Goal: Navigation & Orientation: Locate item on page

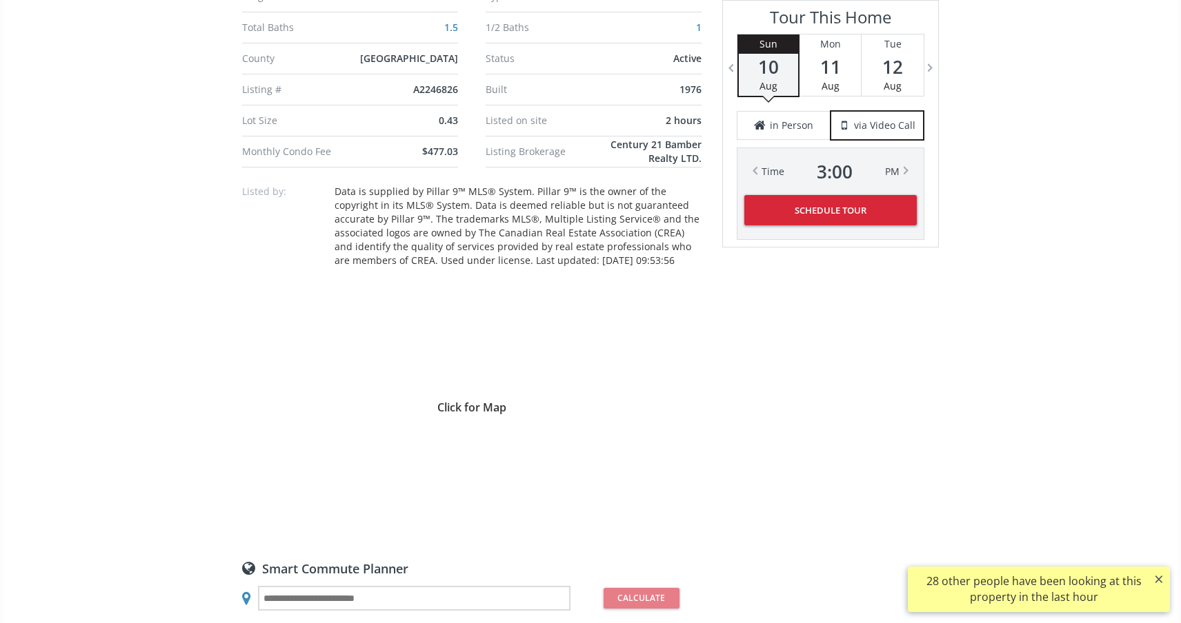
scroll to position [915, 0]
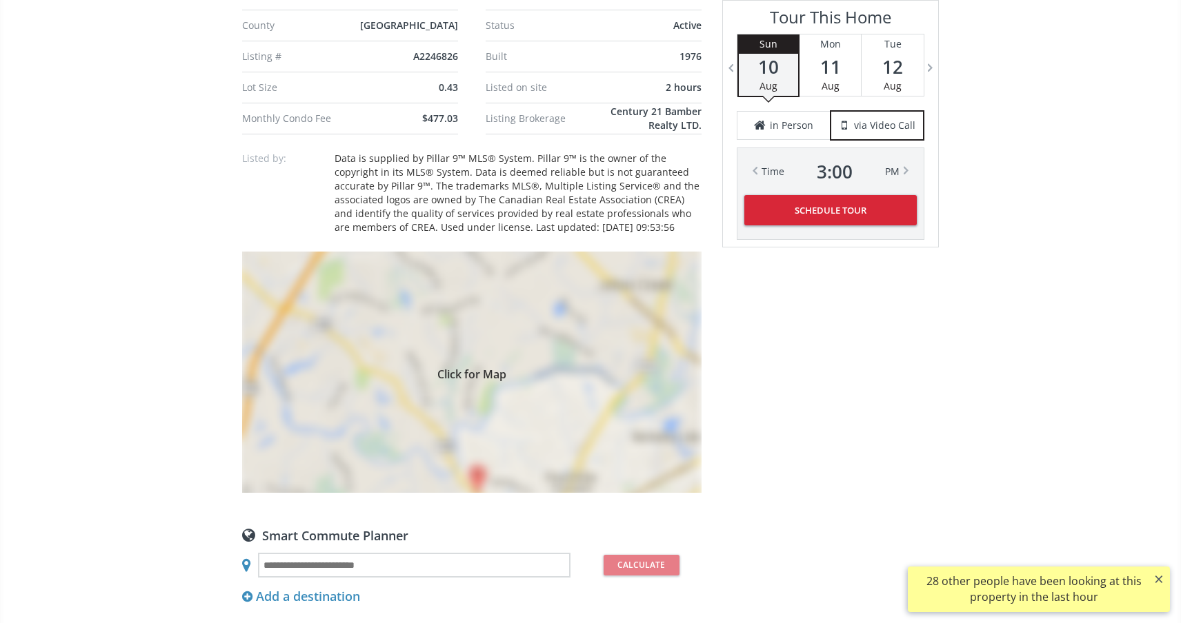
click at [479, 479] on div "Click for Map" at bounding box center [471, 372] width 459 height 241
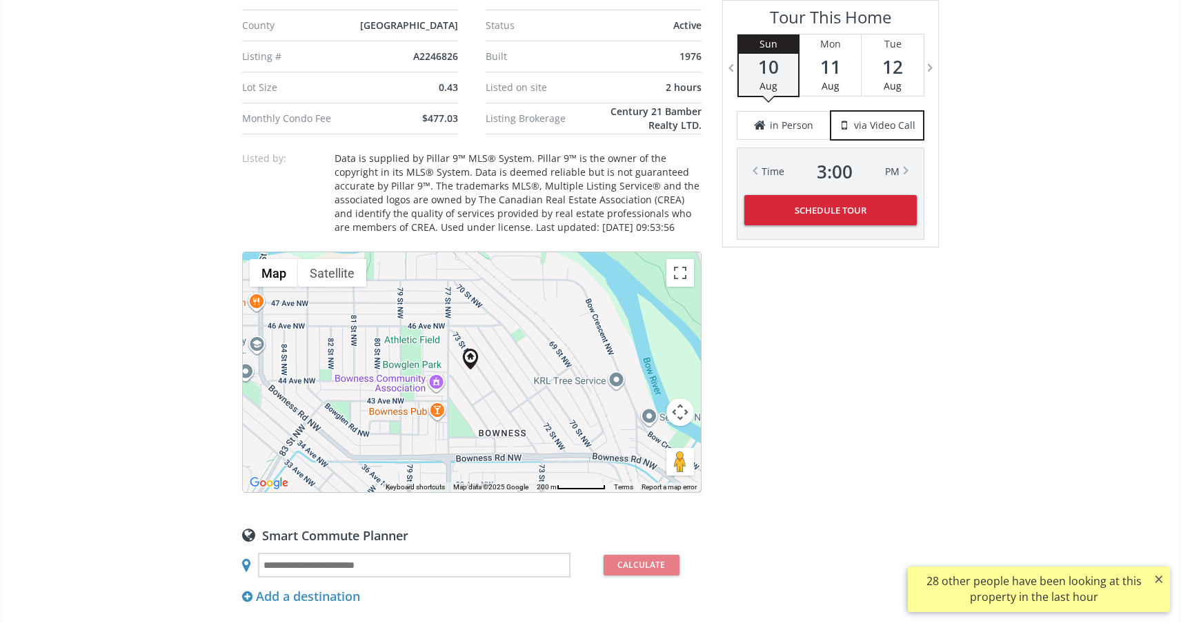
click at [687, 413] on button "Map camera controls" at bounding box center [680, 413] width 28 height 28
click at [654, 452] on button "Zoom out" at bounding box center [646, 447] width 28 height 28
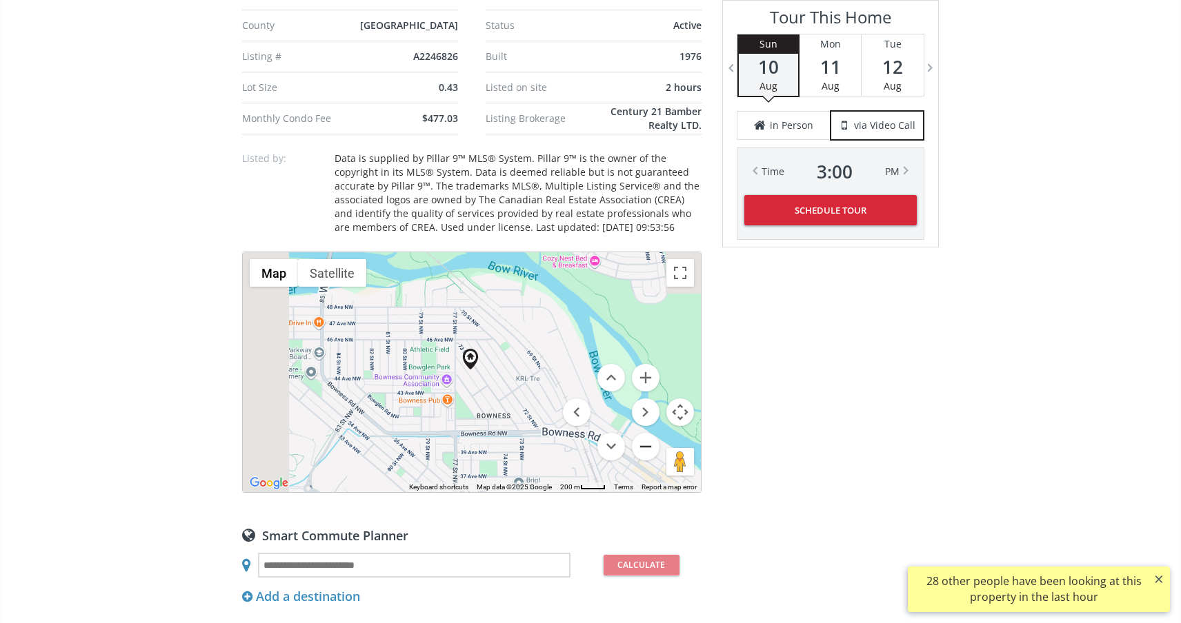
click at [654, 452] on button "Zoom out" at bounding box center [646, 447] width 28 height 28
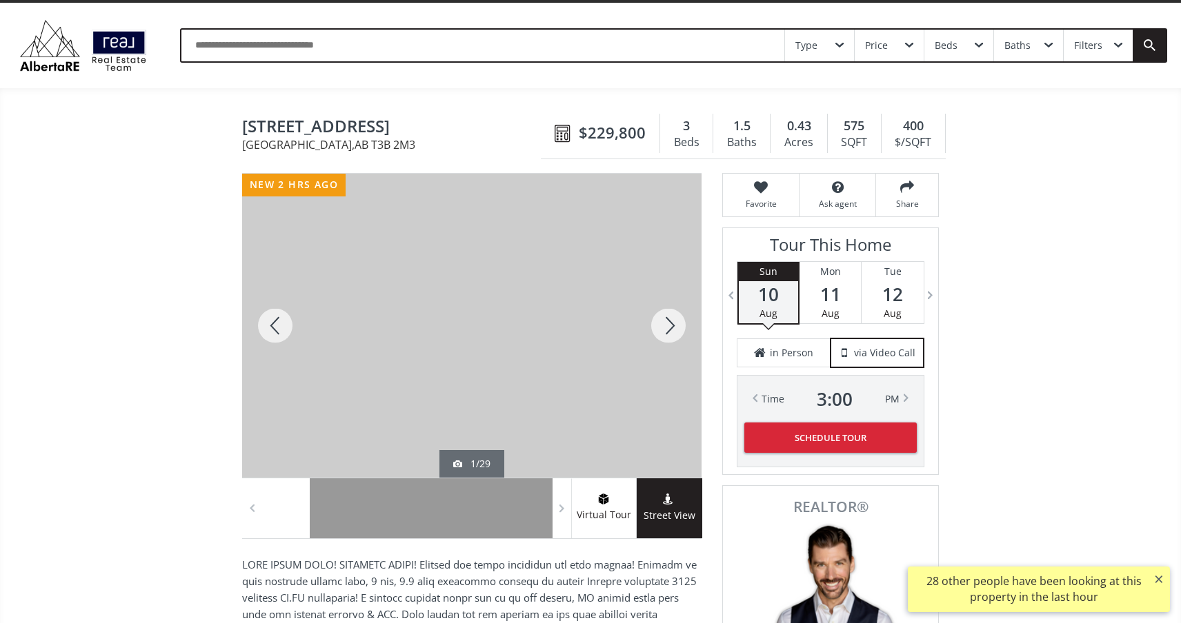
scroll to position [10, 0]
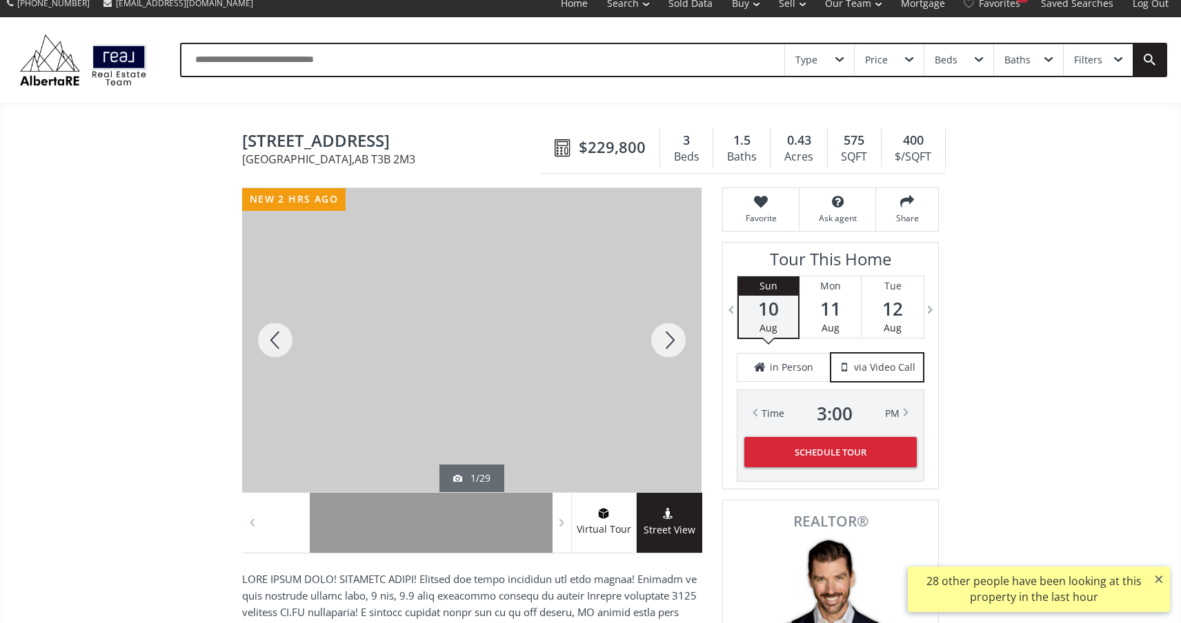
click at [670, 339] on div at bounding box center [668, 340] width 66 height 304
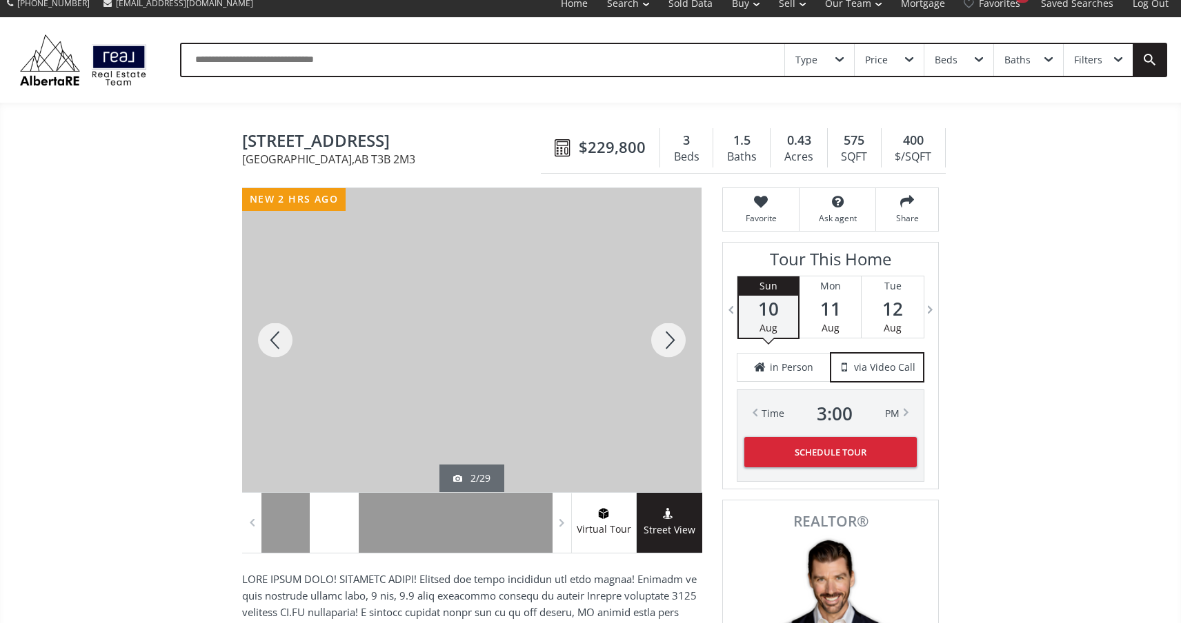
click at [670, 339] on div at bounding box center [668, 340] width 66 height 304
click at [671, 339] on div at bounding box center [668, 340] width 66 height 304
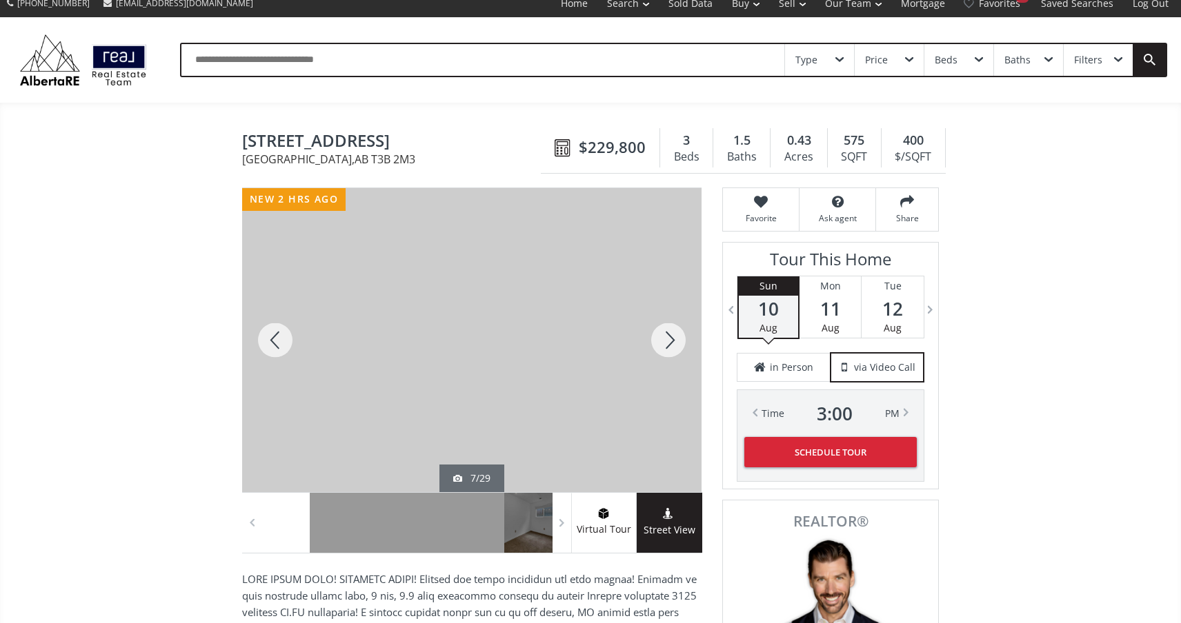
click at [671, 339] on div at bounding box center [668, 340] width 66 height 304
click at [672, 339] on div at bounding box center [668, 340] width 66 height 304
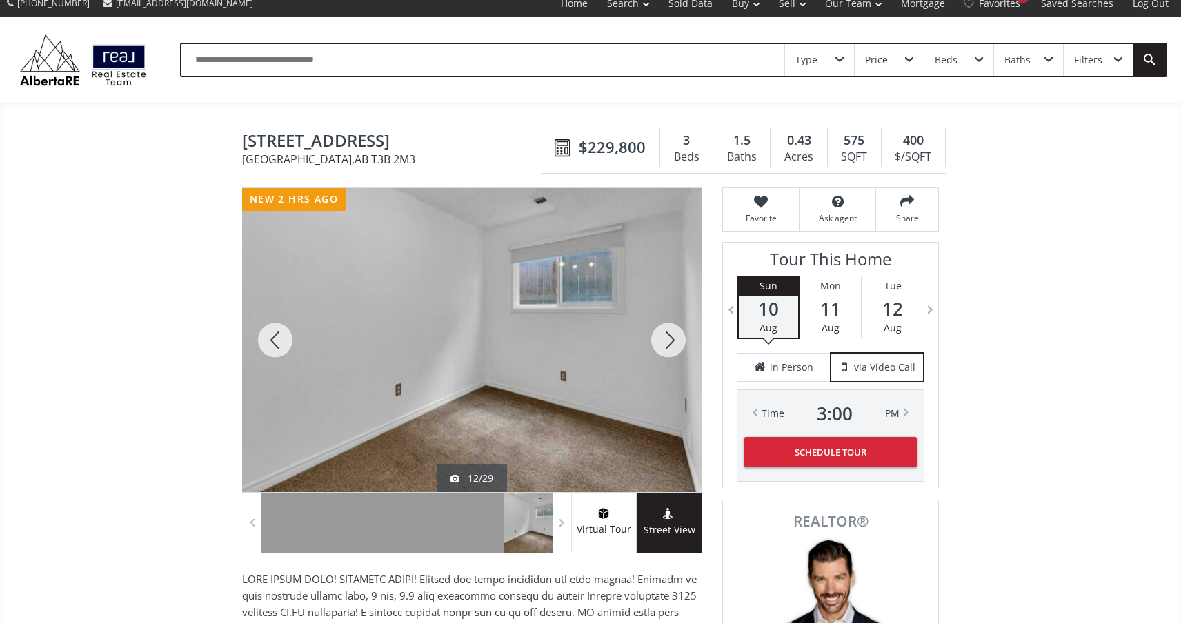
click at [672, 339] on div at bounding box center [668, 340] width 66 height 304
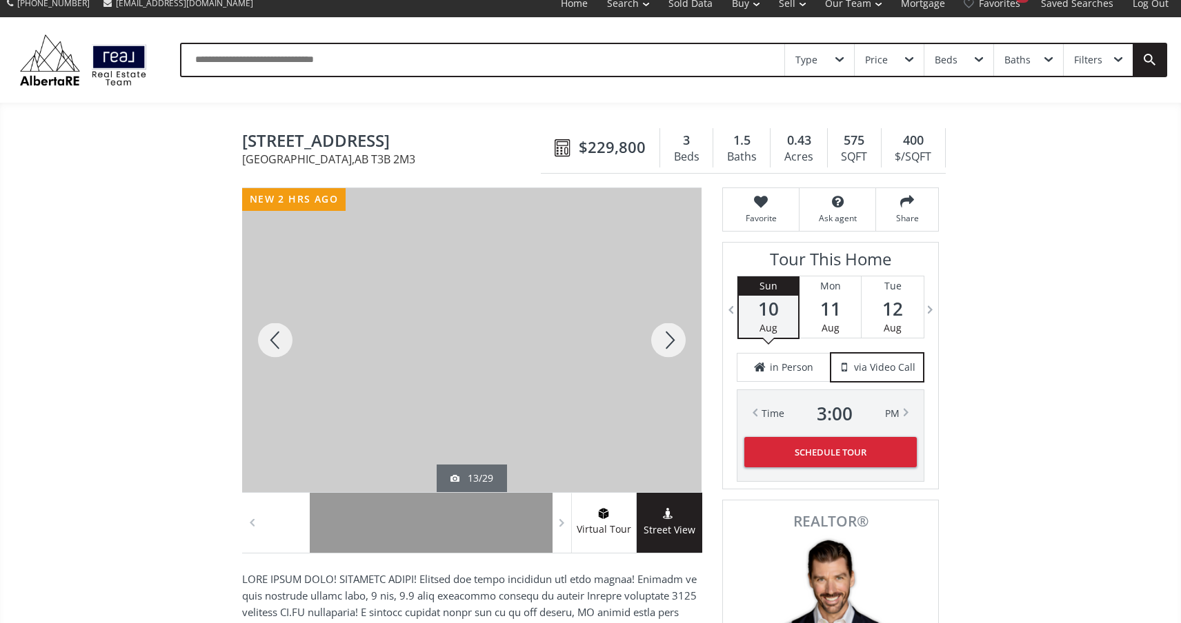
click at [275, 346] on div at bounding box center [275, 340] width 66 height 304
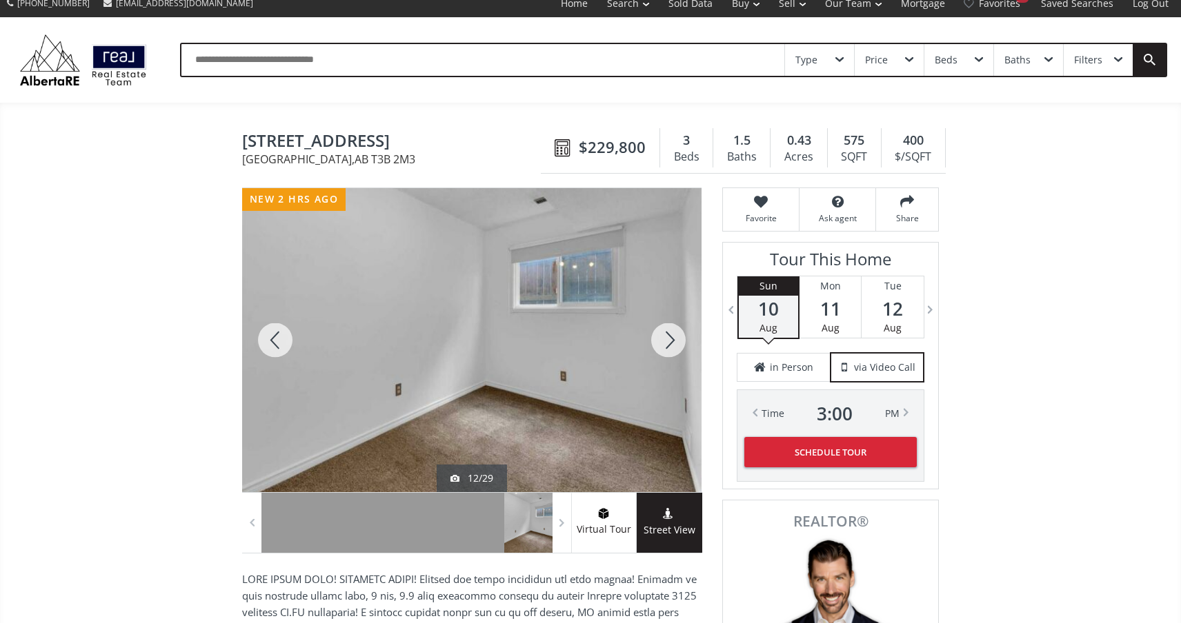
click at [671, 339] on div at bounding box center [668, 340] width 66 height 304
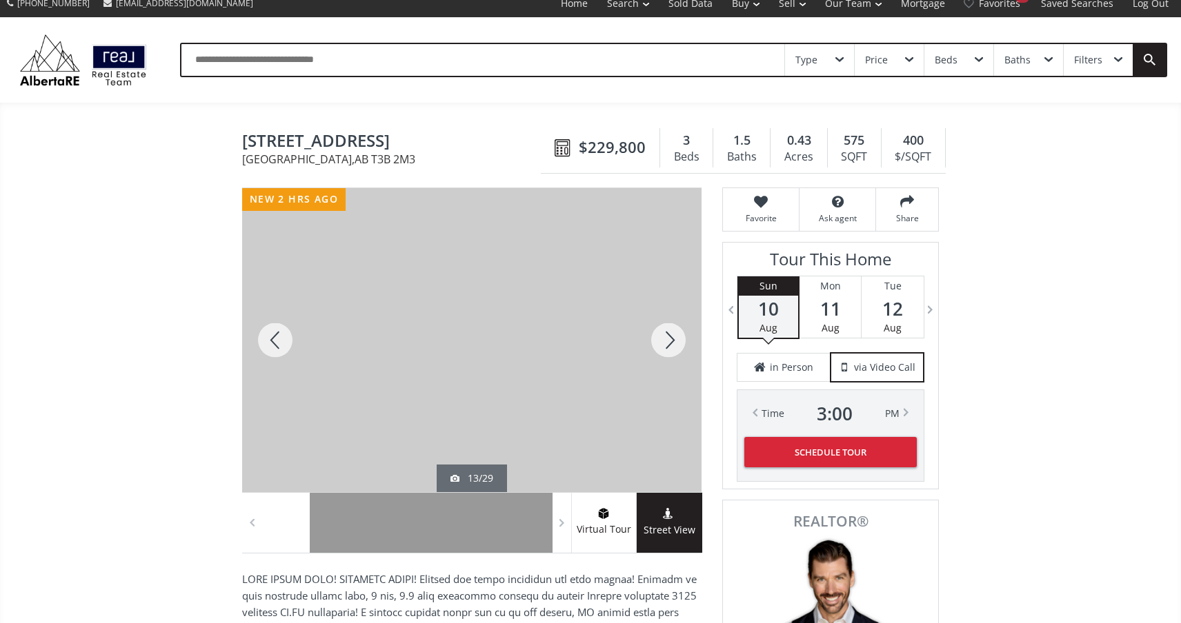
click at [674, 340] on div at bounding box center [668, 340] width 66 height 304
click at [677, 341] on div at bounding box center [668, 340] width 66 height 304
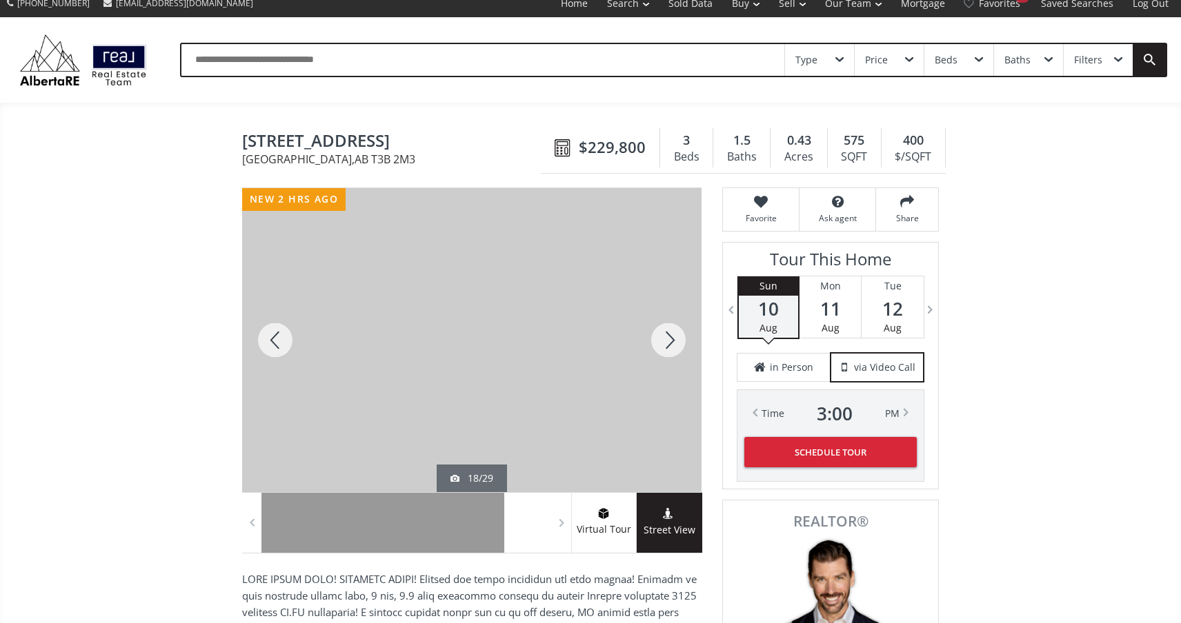
click at [677, 341] on div at bounding box center [668, 340] width 66 height 304
click at [679, 341] on div at bounding box center [668, 340] width 66 height 304
click at [679, 342] on div at bounding box center [668, 340] width 66 height 304
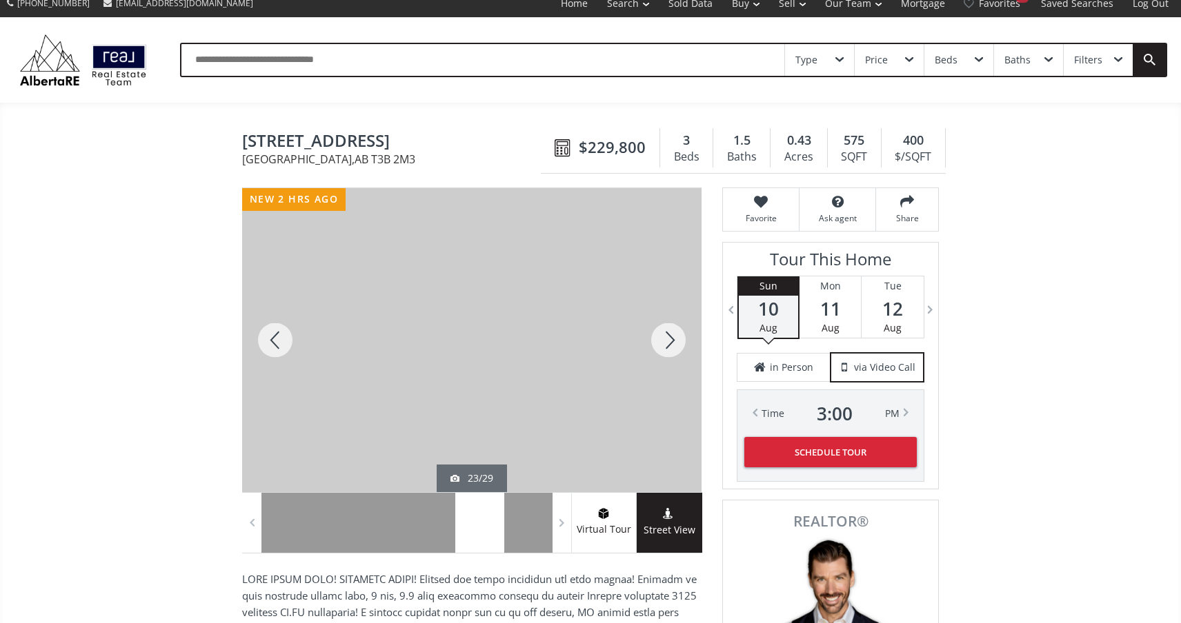
click at [680, 342] on div at bounding box center [668, 340] width 66 height 304
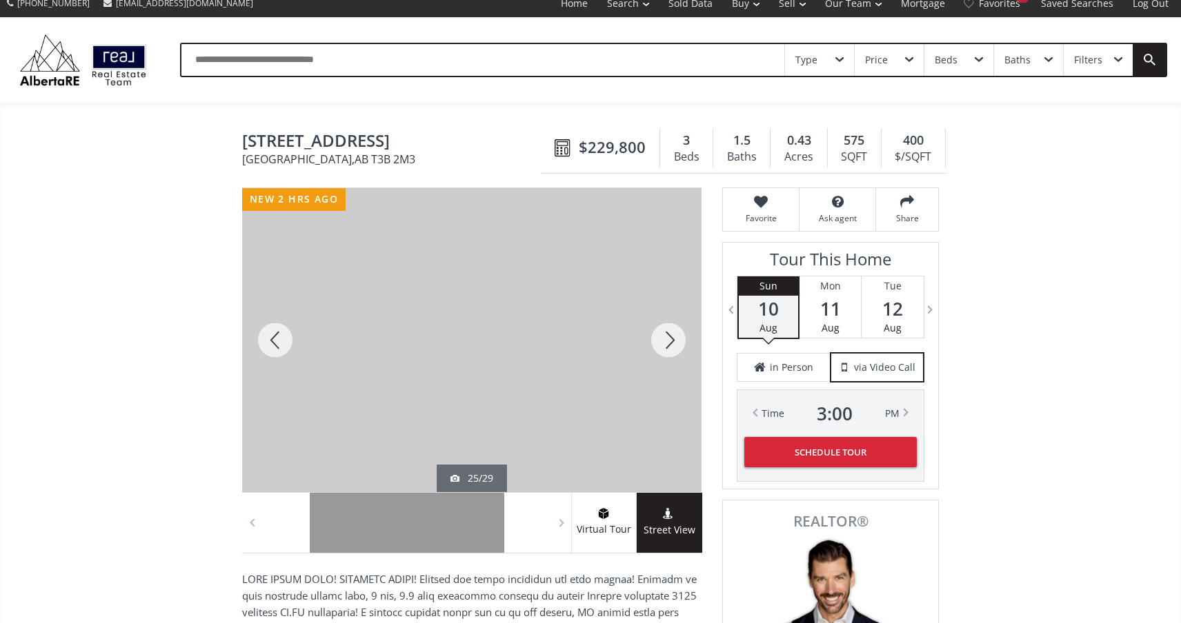
click at [681, 342] on div at bounding box center [668, 340] width 66 height 304
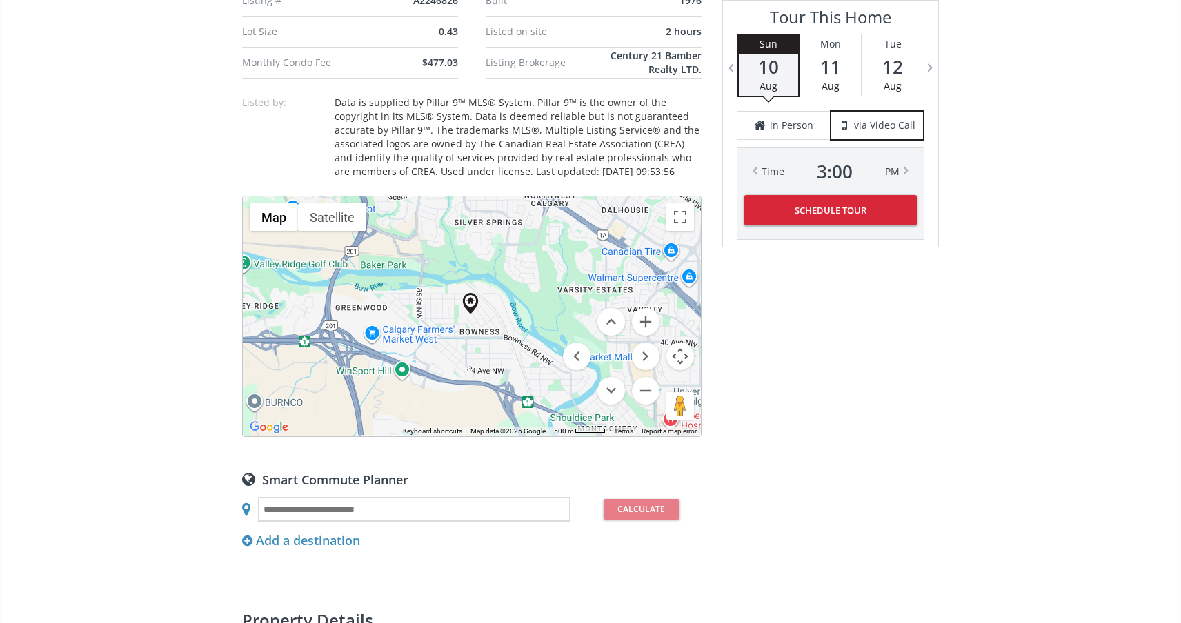
scroll to position [972, 0]
click at [648, 388] on button "Zoom out" at bounding box center [646, 391] width 28 height 28
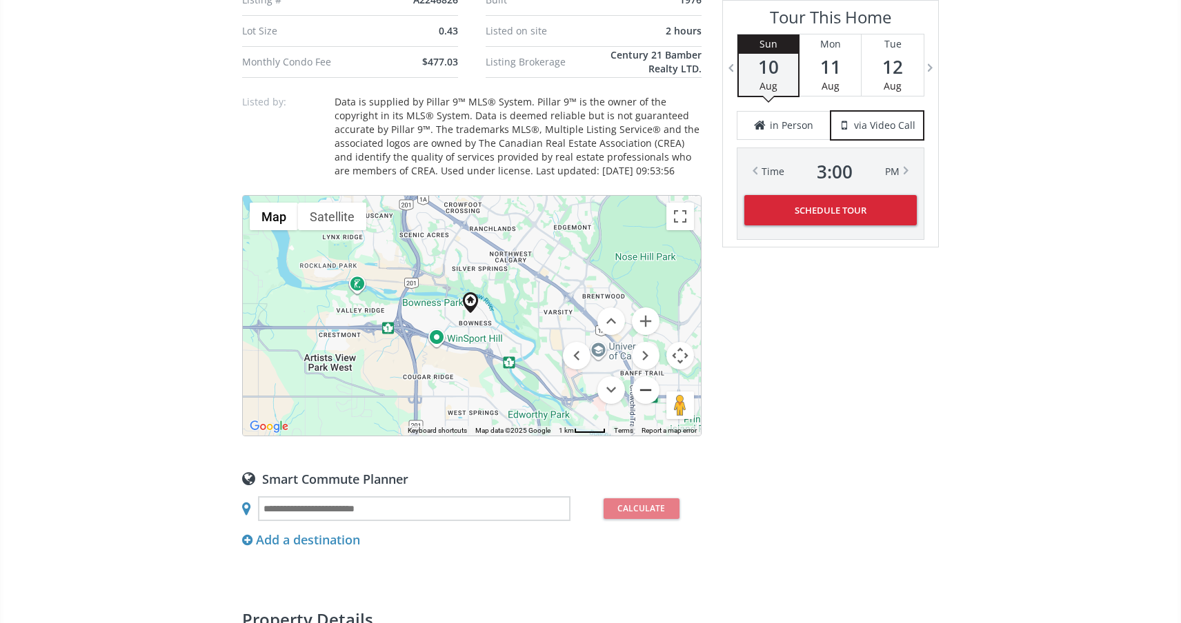
click at [648, 388] on button "Zoom out" at bounding box center [646, 391] width 28 height 28
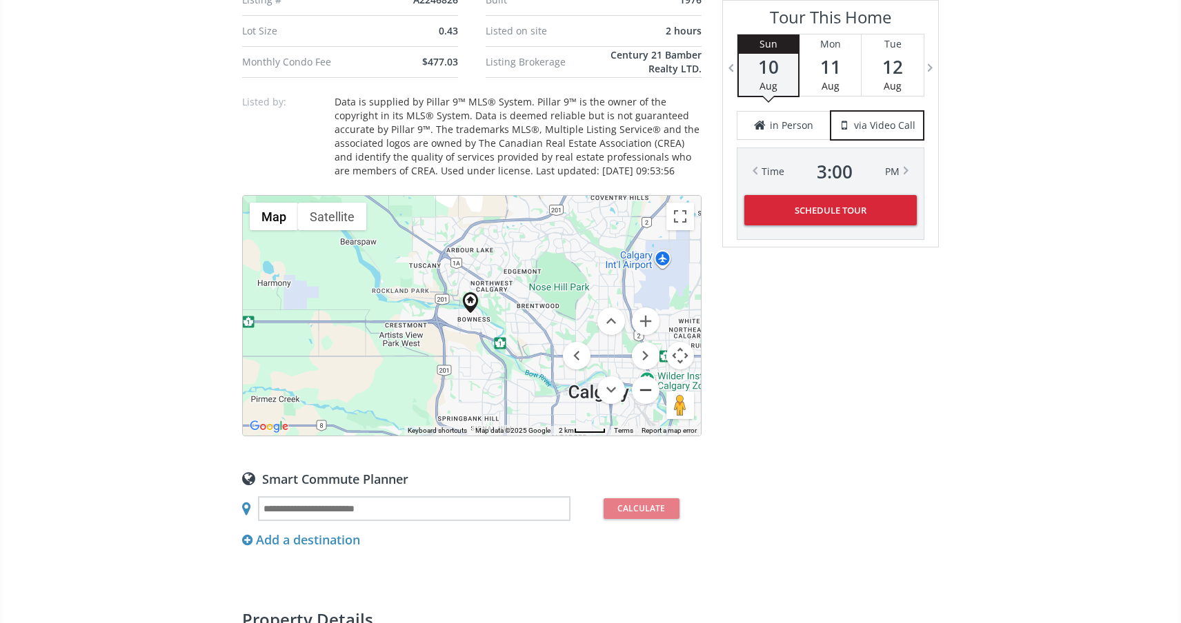
click at [648, 388] on button "Zoom out" at bounding box center [646, 391] width 28 height 28
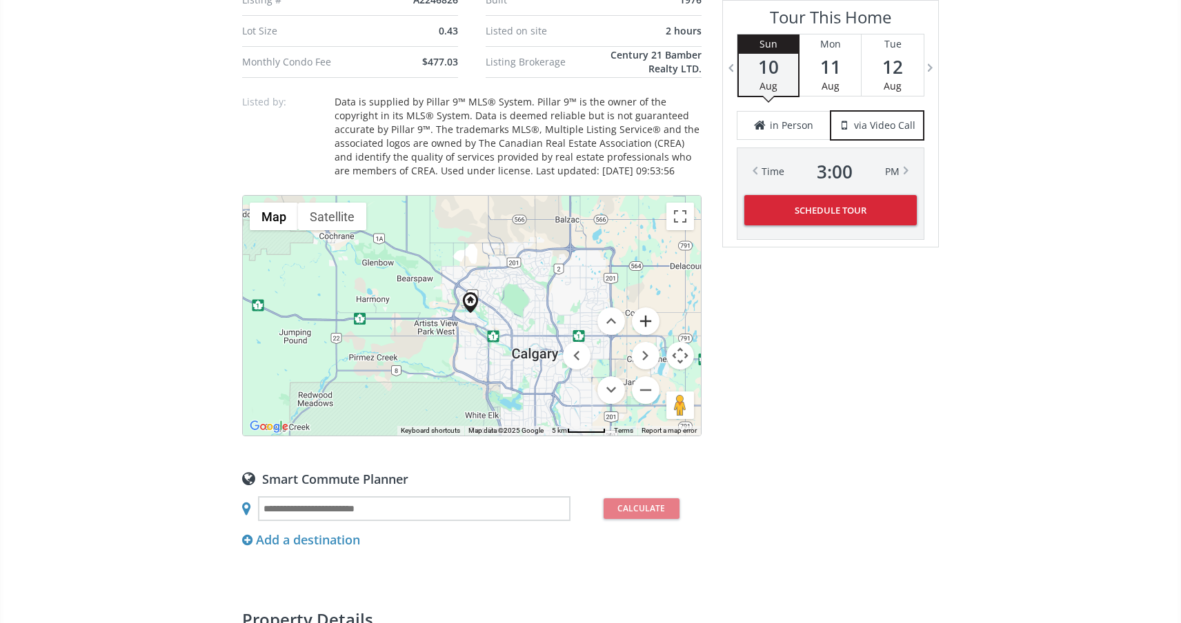
click at [646, 313] on button "Zoom in" at bounding box center [646, 322] width 28 height 28
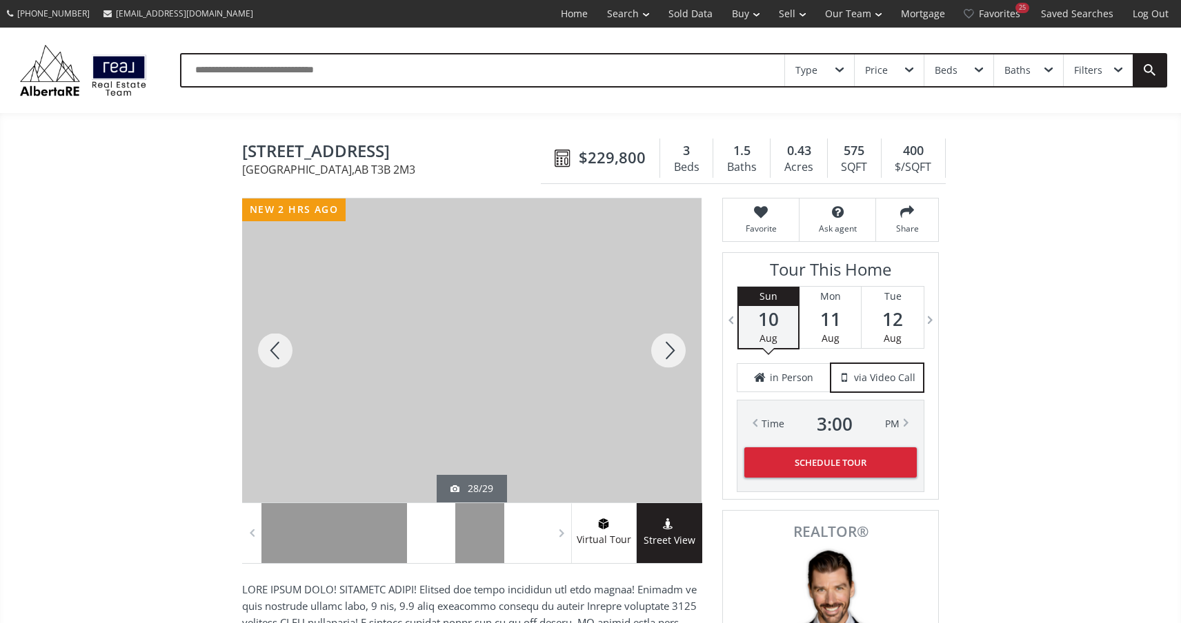
scroll to position [0, 0]
